Goal: Use online tool/utility: Utilize a website feature to perform a specific function

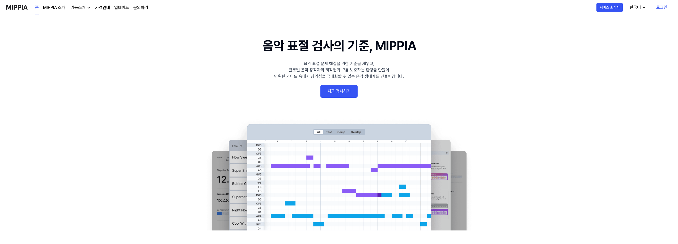
click at [342, 93] on link "지금 검사하기" at bounding box center [339, 91] width 37 height 13
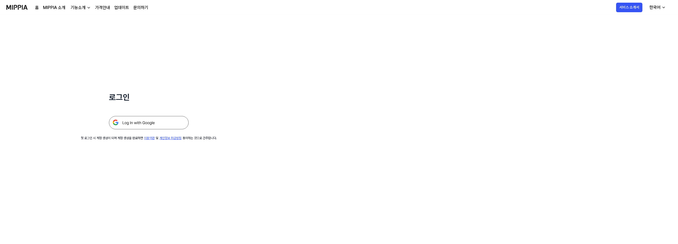
click at [142, 123] on img at bounding box center [149, 122] width 80 height 13
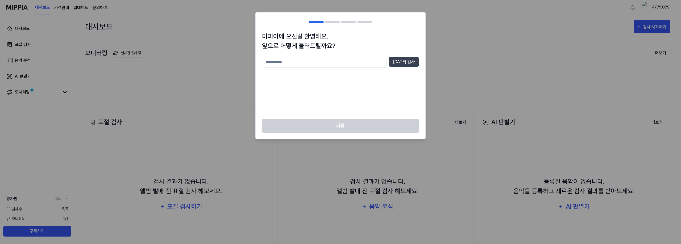
click at [310, 61] on input "text" at bounding box center [324, 62] width 124 height 11
type input "*****"
click at [412, 63] on button "중복 검사" at bounding box center [403, 62] width 30 height 10
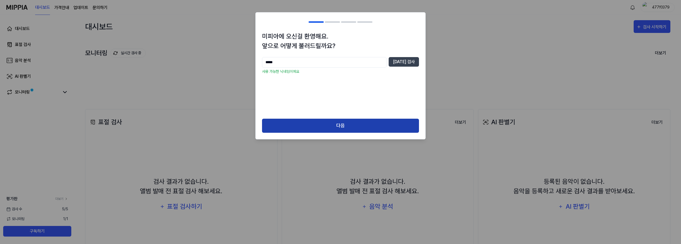
click at [342, 122] on button "다음" at bounding box center [340, 126] width 157 height 14
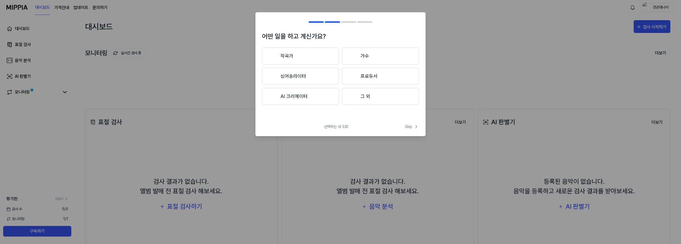
click at [284, 55] on button "작곡가" at bounding box center [300, 56] width 77 height 17
click at [363, 78] on button "3년 이상" at bounding box center [380, 76] width 77 height 17
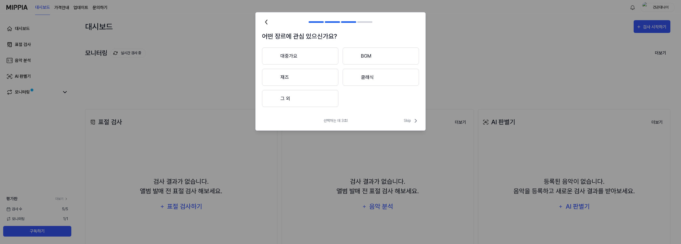
click at [304, 54] on button "대중가요" at bounding box center [300, 56] width 76 height 17
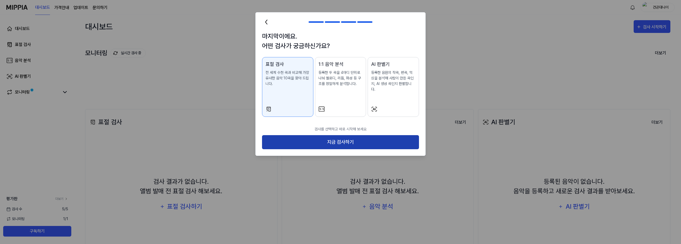
click at [337, 135] on button "지금 검사하기" at bounding box center [340, 142] width 157 height 14
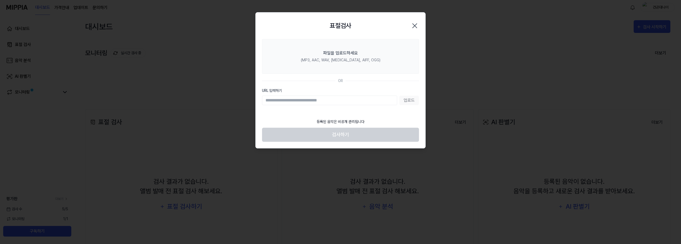
click at [322, 102] on input "URL 입력하기" at bounding box center [329, 101] width 135 height 10
paste input "**********"
type input "**********"
click at [409, 98] on button "업로드" at bounding box center [409, 101] width 20 height 10
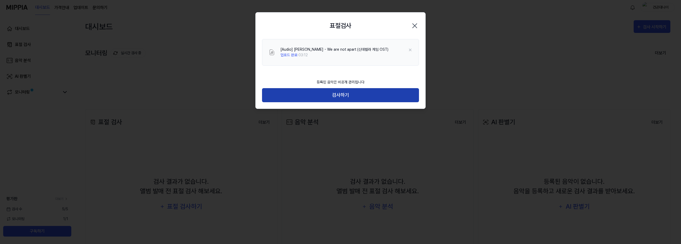
click at [341, 93] on button "검사하기" at bounding box center [340, 95] width 157 height 14
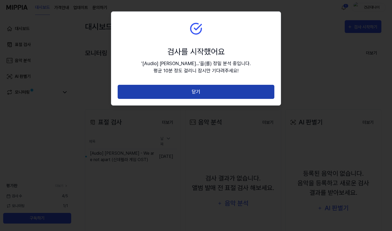
click at [167, 95] on button "닫기" at bounding box center [196, 92] width 157 height 14
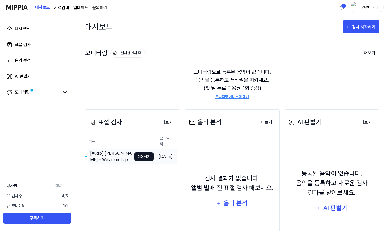
scroll to position [47, 0]
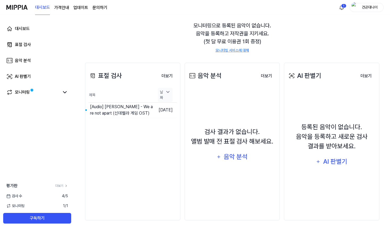
click at [165, 95] on icon at bounding box center [167, 91] width 5 height 5
click at [165, 95] on icon at bounding box center [167, 97] width 5 height 5
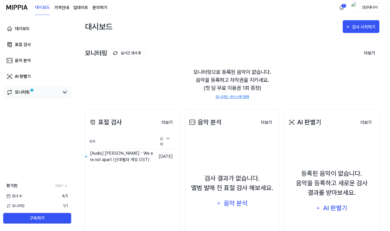
click at [65, 91] on icon at bounding box center [65, 92] width 6 height 6
click at [65, 92] on icon at bounding box center [64, 92] width 3 height 2
drag, startPoint x: 223, startPoint y: 36, endPoint x: 303, endPoint y: 51, distance: 81.5
click at [224, 35] on div "대시보드 검사 시작하기" at bounding box center [232, 26] width 295 height 23
click at [223, 36] on div "대시보드 검사 시작하기" at bounding box center [232, 26] width 295 height 23
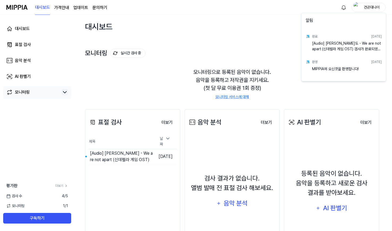
click at [351, 46] on div "[Audio] 김이도 - We are not apart (신데렐라 게임 OST) 검사가 완료되었습니다!" at bounding box center [347, 46] width 70 height 11
click at [326, 48] on div "[Audio] 김이도 - We are not apart (신데렐라 게임 OST) 검사가 완료되었습니다!" at bounding box center [347, 46] width 70 height 11
drag, startPoint x: 363, startPoint y: 49, endPoint x: 310, endPoint y: 41, distance: 53.0
click at [310, 41] on div "완료 2025.08.28. [Audio] 김이도 - We are not apart (신데렐라 게임 OST) 검사가 완료되었습니다!" at bounding box center [344, 42] width 82 height 26
click at [336, 47] on div "[Audio] 김이도 - We are not apart (신데렐라 게임 OST) 검사가 완료되었습니다!" at bounding box center [347, 46] width 70 height 11
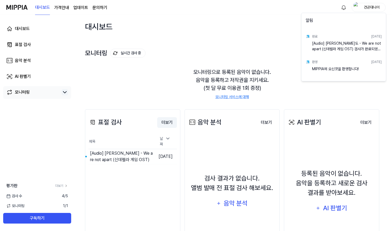
click at [161, 120] on html "대시보드 가격안내 업데이트 문의하기 건곤대나이 대시보드 표절 검사 음악 분석 AI 판별기 모니터링 평가판 더보기 검사 수 4 / 5 모니터링 …" at bounding box center [196, 115] width 392 height 231
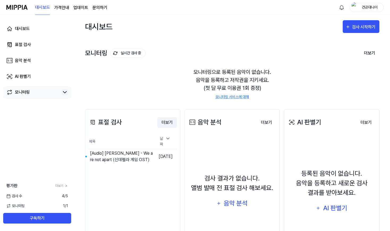
click at [167, 121] on button "더보기" at bounding box center [167, 122] width 20 height 11
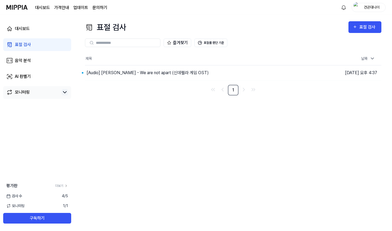
click at [323, 101] on div "표절 검사 표절 검사 표절 검사 음악 분석 AI 판별기 즐겨찾기 표절률 판단 기준 제목 날짜 [Audio] 김이도 - We are not ap…" at bounding box center [233, 123] width 318 height 216
click at [177, 74] on div "[Audio] 김이도 - We are not apart (신데렐라 게임 OST)" at bounding box center [148, 73] width 122 height 6
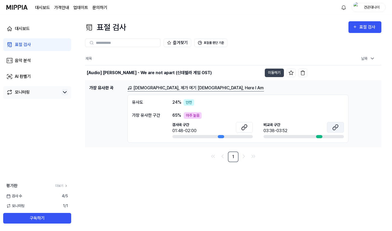
click at [339, 129] on button at bounding box center [335, 127] width 17 height 11
drag, startPoint x: 169, startPoint y: 103, endPoint x: 198, endPoint y: 106, distance: 28.7
click at [198, 106] on div "유사도 24 % 안전 가장 유사한 구간 65 % 아주 높음 검사곡 구간 01:48-02:00 비교곡 구간 03:38-03:52" at bounding box center [238, 119] width 221 height 48
click at [276, 199] on div "표절 검사 표절 검사 표절 검사 음악 분석 AI 판별기 즐겨찾기 표절률 판단 기준 제목 날짜 [Audio] 김이도 - We are not ap…" at bounding box center [233, 123] width 318 height 216
click at [245, 128] on icon at bounding box center [245, 126] width 3 height 3
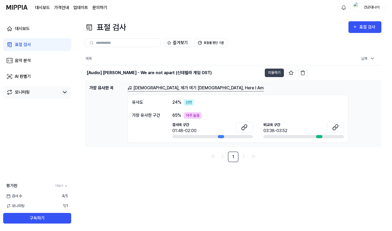
click at [37, 45] on link "표절 검사" at bounding box center [37, 44] width 68 height 13
click at [206, 44] on button "표절률 판단 기준" at bounding box center [211, 43] width 33 height 9
click at [211, 42] on button "표절률 판단 기준" at bounding box center [211, 43] width 33 height 9
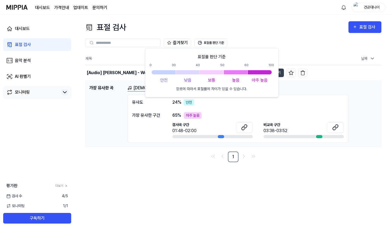
click at [246, 26] on div "표절 검사 표절 검사" at bounding box center [233, 27] width 297 height 12
